Goal: Task Accomplishment & Management: Use online tool/utility

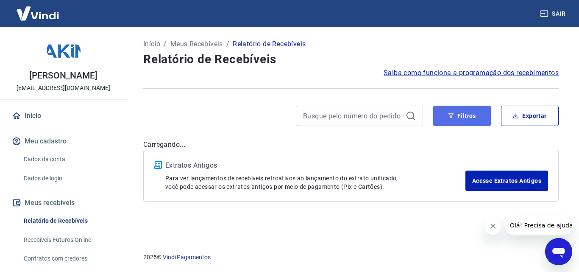
click at [471, 117] on button "Filtros" at bounding box center [462, 115] width 58 height 20
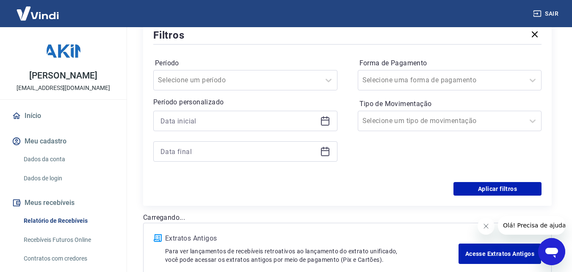
scroll to position [127, 0]
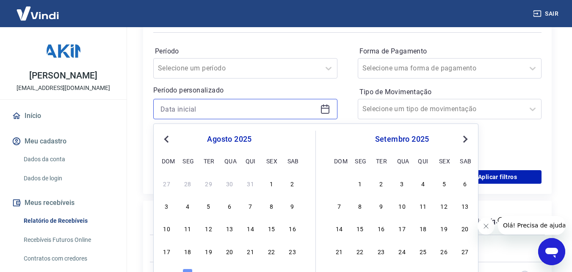
click at [211, 109] on input at bounding box center [239, 109] width 156 height 13
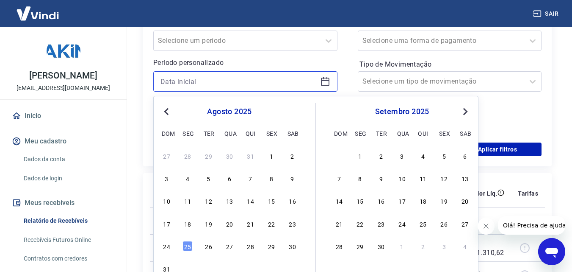
scroll to position [169, 0]
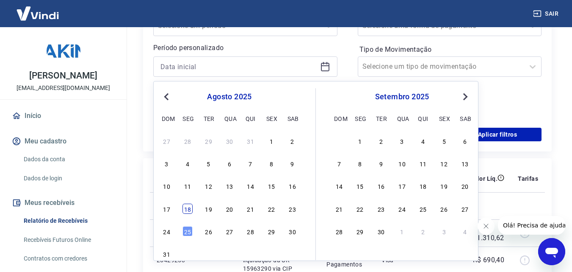
click at [186, 208] on div "18" at bounding box center [188, 208] width 10 height 10
type input "18/08/2025"
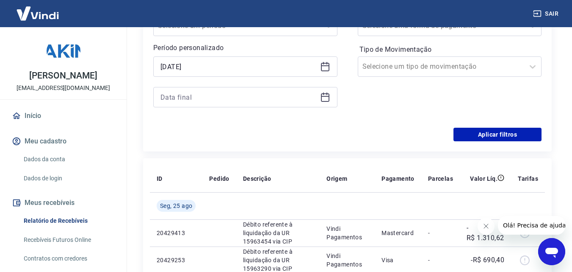
click at [222, 107] on div "Período Selecione um período Período personalizado Selected date: segunda-feira…" at bounding box center [245, 59] width 184 height 115
click at [222, 98] on input at bounding box center [239, 97] width 156 height 13
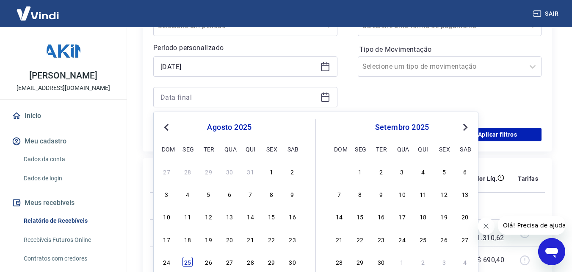
click at [186, 259] on div "25" at bounding box center [188, 261] width 10 height 10
type input "25/08/2025"
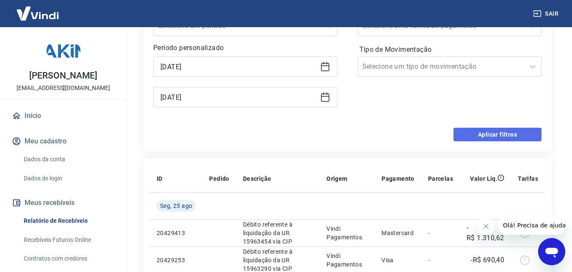
click at [488, 131] on button "Aplicar filtros" at bounding box center [498, 135] width 88 height 14
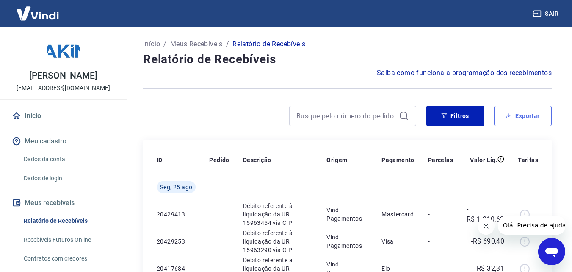
click at [513, 112] on button "Exportar" at bounding box center [523, 115] width 58 height 20
type input "[DATE]"
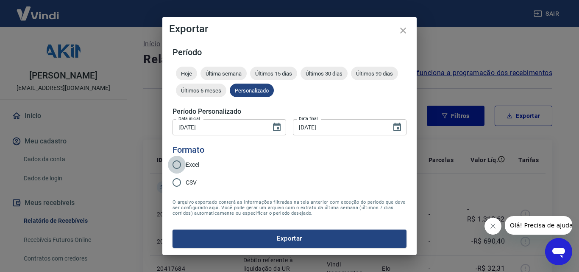
click at [176, 164] on input "Excel" at bounding box center [177, 164] width 18 height 18
radio input "true"
click at [279, 241] on button "Exportar" at bounding box center [289, 238] width 234 height 18
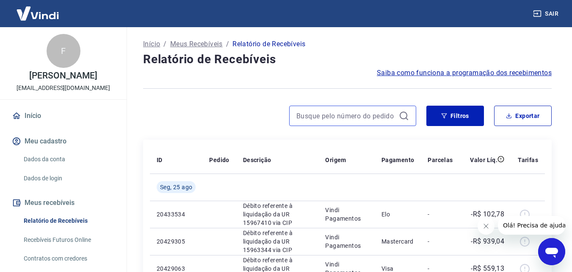
click at [383, 118] on input at bounding box center [346, 115] width 99 height 13
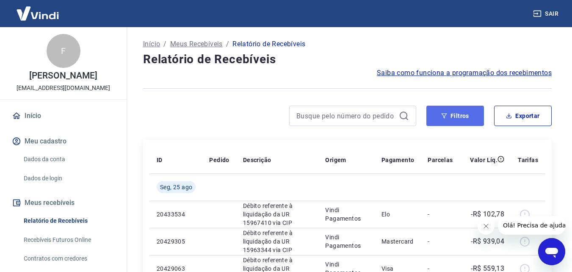
drag, startPoint x: 438, startPoint y: 118, endPoint x: 414, endPoint y: 119, distance: 24.2
click at [438, 118] on button "Filtros" at bounding box center [456, 115] width 58 height 20
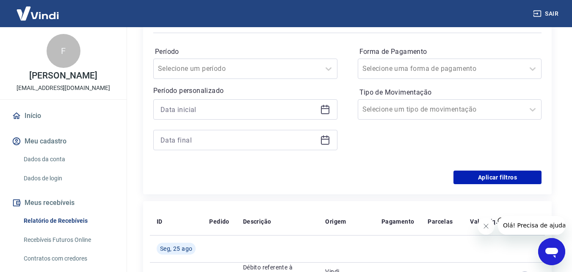
scroll to position [127, 0]
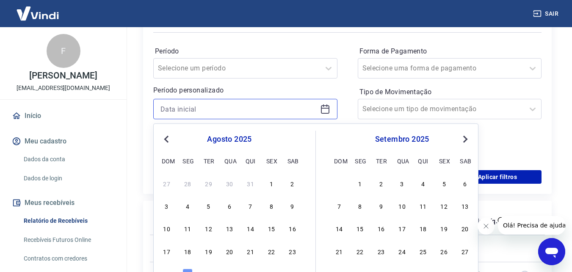
click at [199, 110] on input at bounding box center [239, 109] width 156 height 13
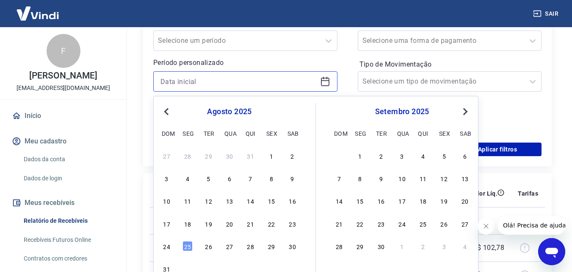
scroll to position [169, 0]
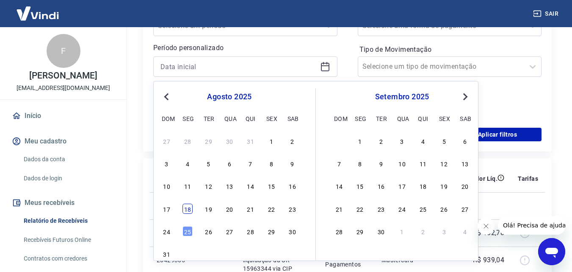
click at [189, 208] on div "18" at bounding box center [188, 208] width 10 height 10
type input "[DATE]"
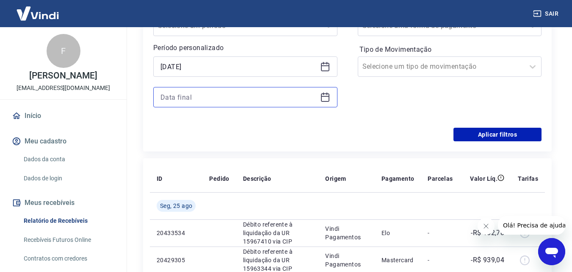
click at [193, 103] on input at bounding box center [239, 97] width 156 height 13
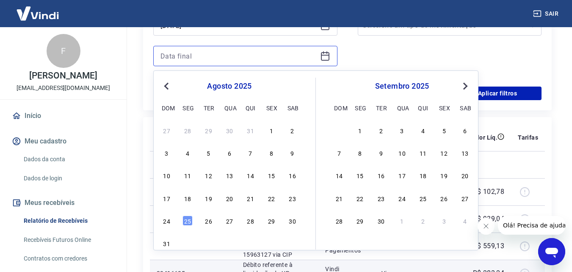
scroll to position [254, 0]
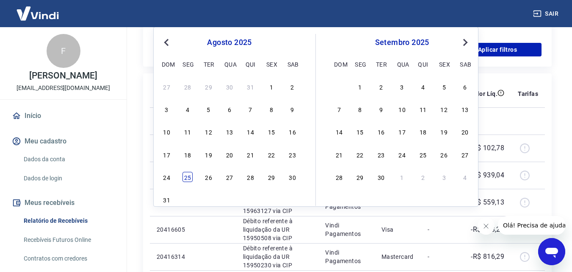
click at [188, 178] on div "25" at bounding box center [188, 177] width 10 height 10
type input "[DATE]"
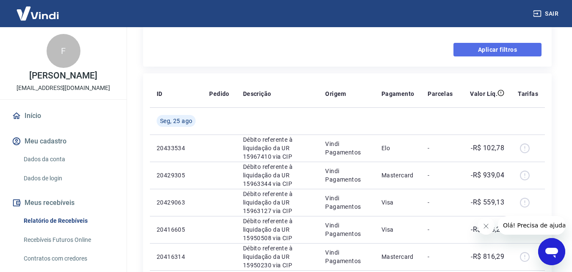
click at [480, 48] on button "Aplicar filtros" at bounding box center [498, 50] width 88 height 14
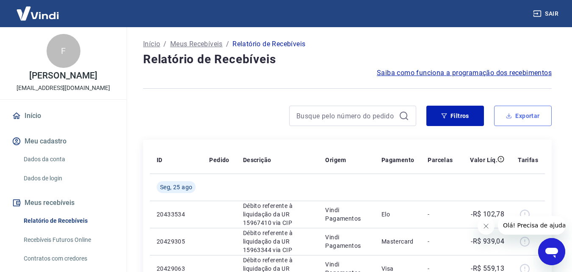
click at [515, 116] on button "Exportar" at bounding box center [523, 115] width 58 height 20
type input "[DATE]"
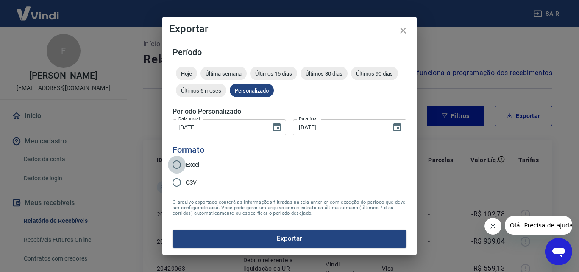
click at [173, 169] on input "Excel" at bounding box center [177, 164] width 18 height 18
radio input "true"
click at [266, 238] on button "Exportar" at bounding box center [289, 238] width 234 height 18
